Goal: Obtain resource: Obtain resource

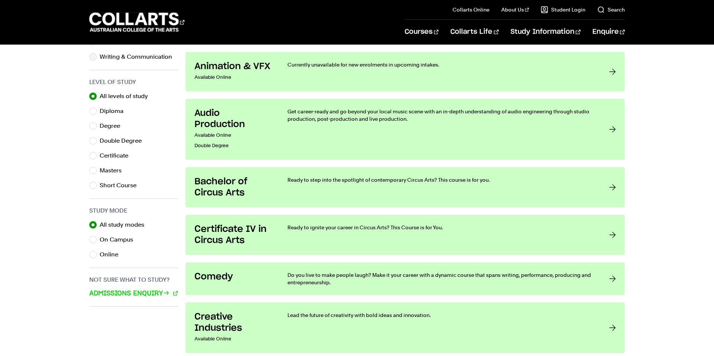
scroll to position [384, 0]
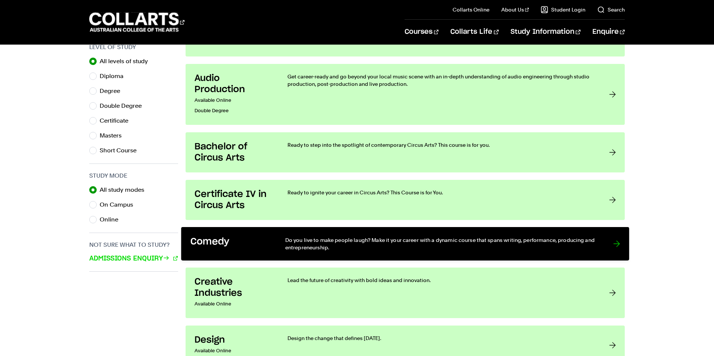
click at [281, 246] on link "Comedy Do you live to make people laugh? Make it your career with a dynamic cou…" at bounding box center [405, 243] width 448 height 33
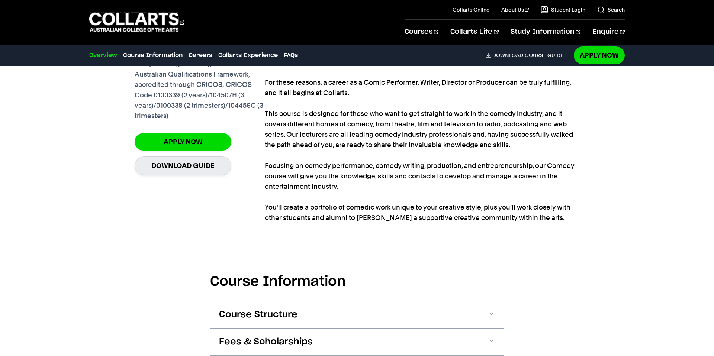
scroll to position [687, 0]
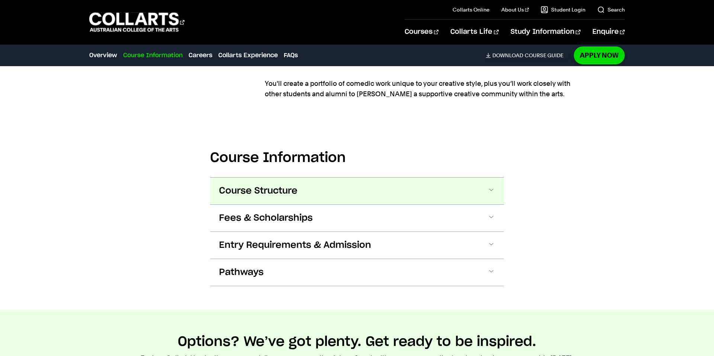
click at [239, 183] on button "Course Structure" at bounding box center [357, 191] width 294 height 27
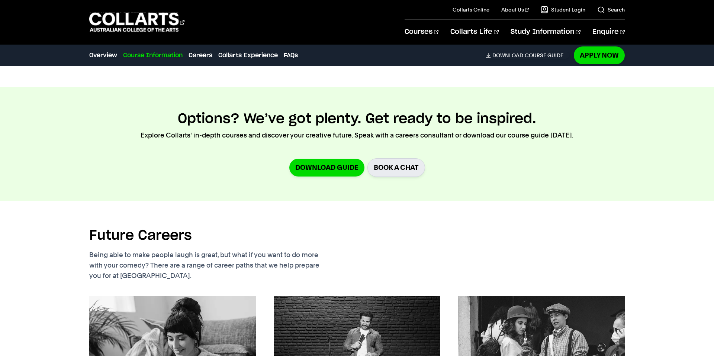
scroll to position [1367, 0]
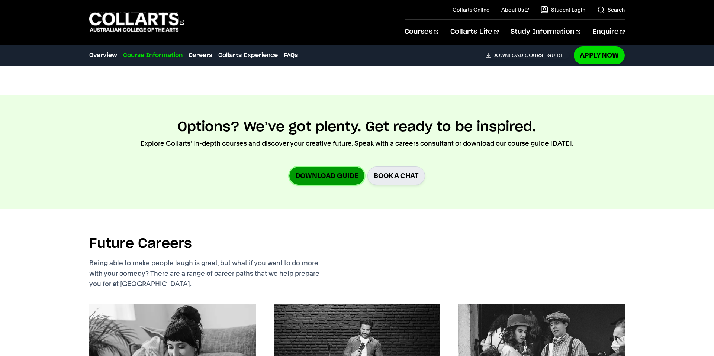
click at [307, 172] on link "Download Guide" at bounding box center [326, 175] width 75 height 17
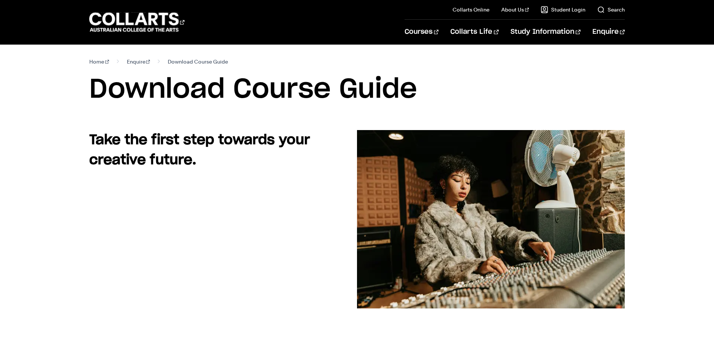
click at [175, 67] on section "Home Enquire Download Course Guide Download Course Guide" at bounding box center [356, 87] width 535 height 85
click at [97, 65] on link "Home" at bounding box center [99, 61] width 20 height 10
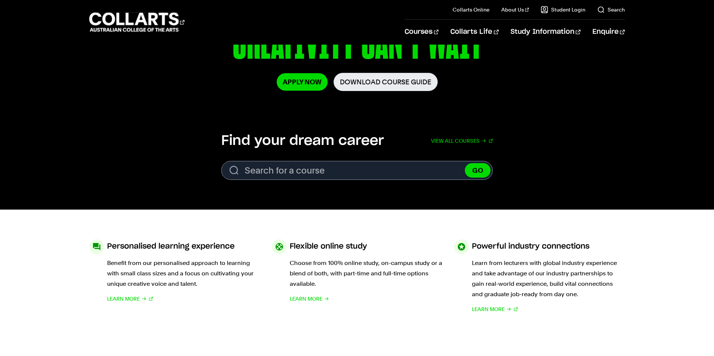
scroll to position [163, 0]
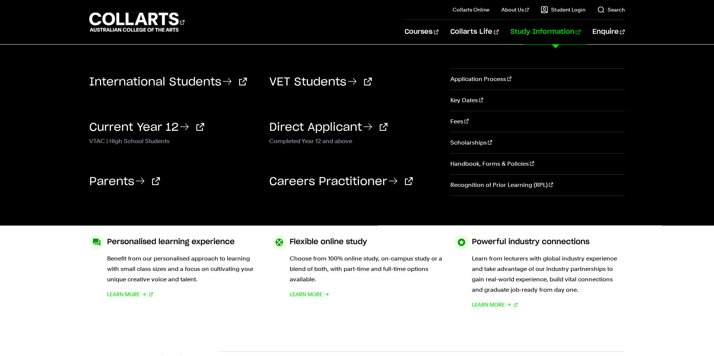
click at [537, 35] on link "Study Information" at bounding box center [545, 32] width 70 height 25
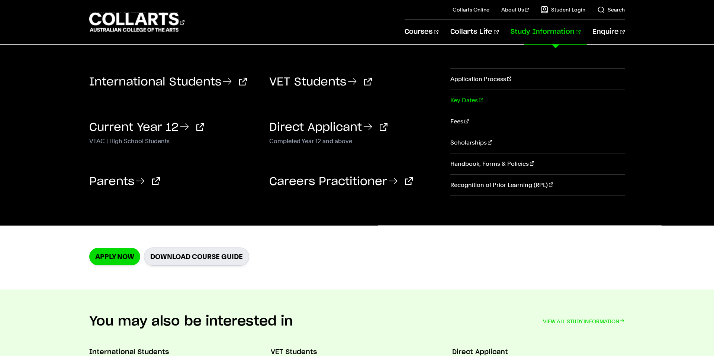
click at [459, 99] on link "Key Dates" at bounding box center [537, 100] width 174 height 21
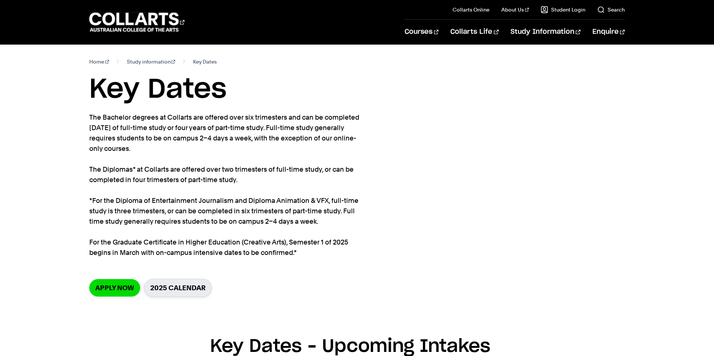
scroll to position [21, 0]
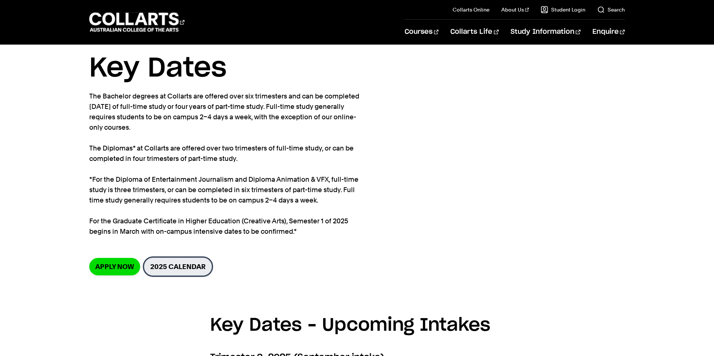
click at [180, 265] on link "2025 Calendar" at bounding box center [178, 267] width 68 height 18
